Goal: Find specific page/section: Find specific page/section

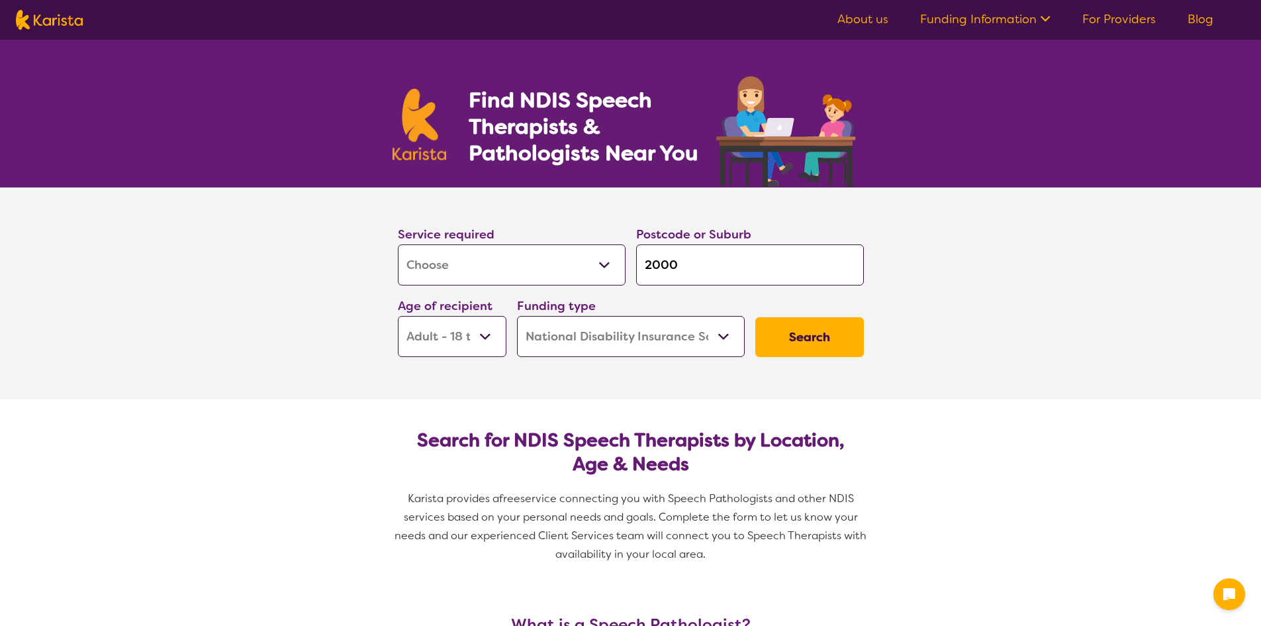
select select "[MEDICAL_DATA]"
select select "AD"
select select "NDIS"
select select "[MEDICAL_DATA]"
select select "AD"
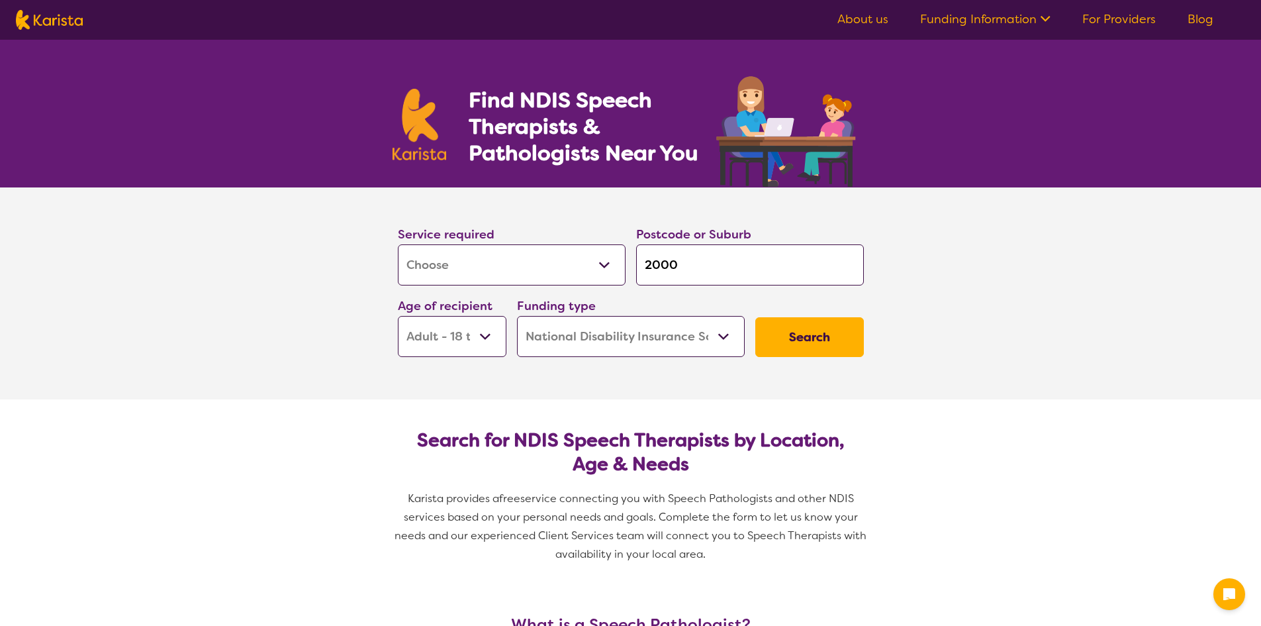
select select "NDIS"
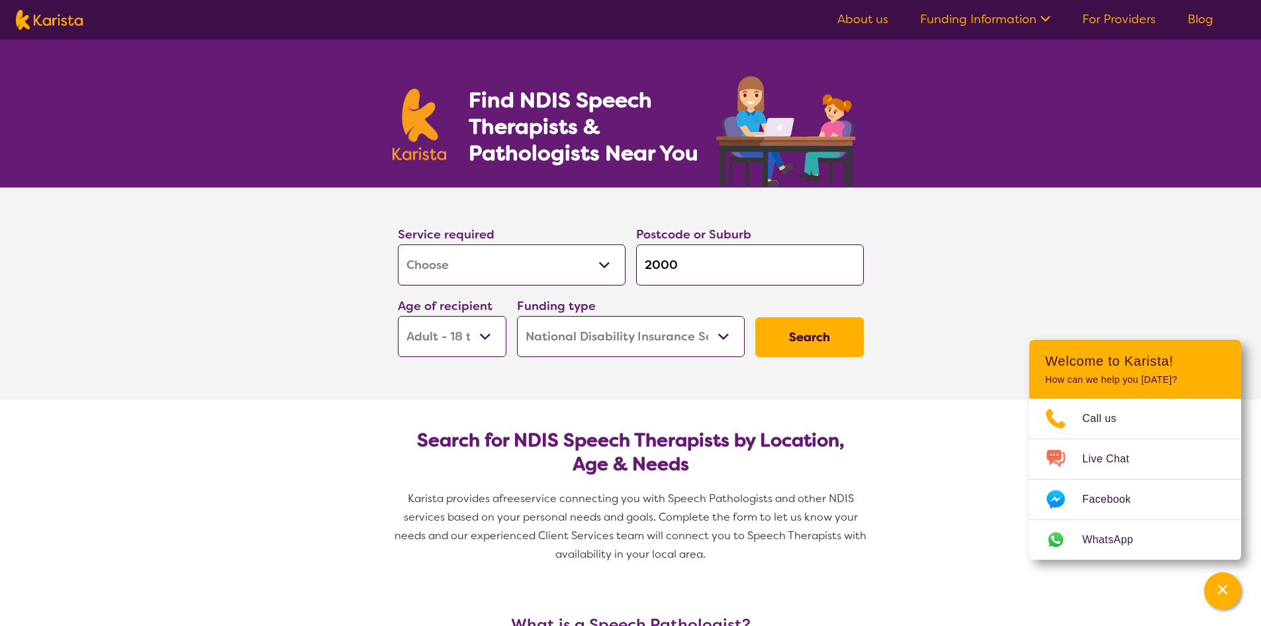
click at [50, 21] on img at bounding box center [49, 20] width 67 height 20
select select "[MEDICAL_DATA]"
select select "AD"
select select "NDIS"
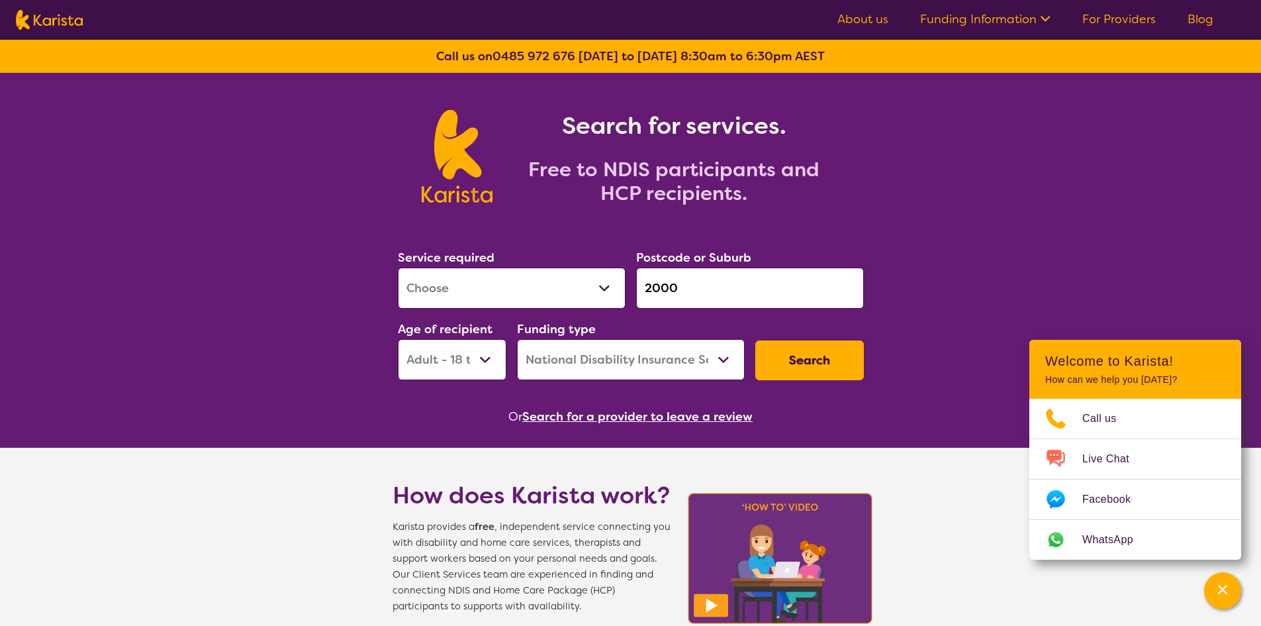
click at [730, 363] on select "Home Care Package (HCP) National Disability Insurance Scheme (NDIS) I don't know" at bounding box center [631, 359] width 228 height 41
click at [605, 291] on select "Allied Health Assistant Assessment ([MEDICAL_DATA] or [MEDICAL_DATA]) Behaviour…" at bounding box center [512, 287] width 228 height 41
